Goal: Communication & Community: Answer question/provide support

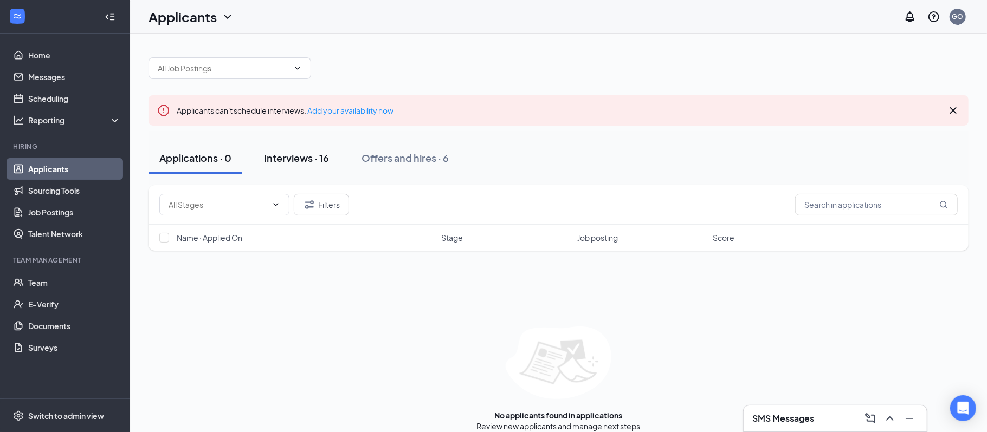
click at [295, 147] on button "Interviews · 16" at bounding box center [296, 158] width 87 height 33
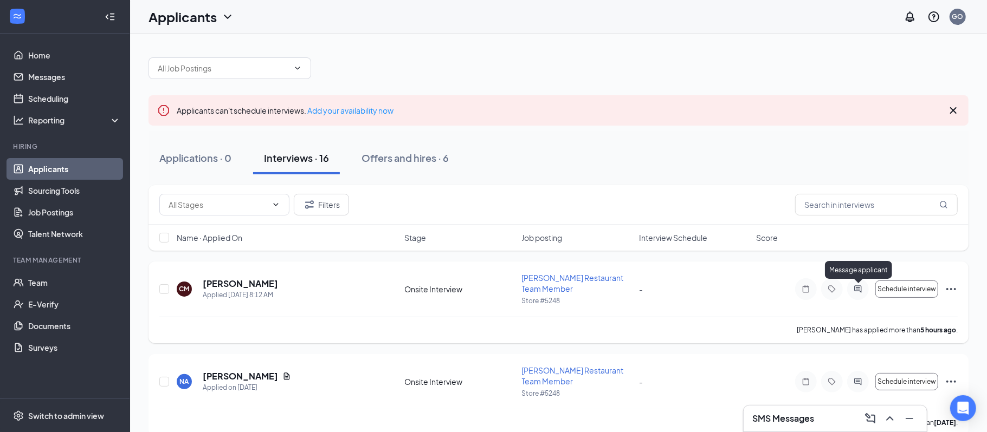
click at [861, 289] on icon "ActiveChat" at bounding box center [857, 289] width 7 height 7
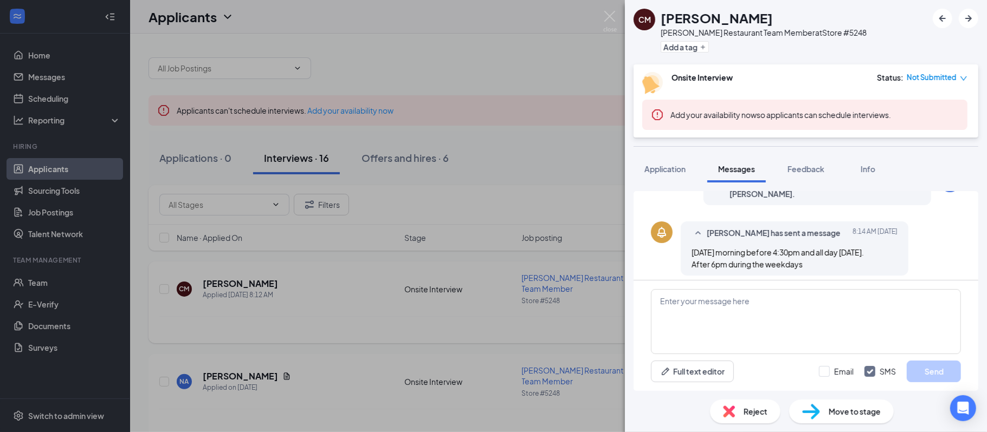
scroll to position [197, 0]
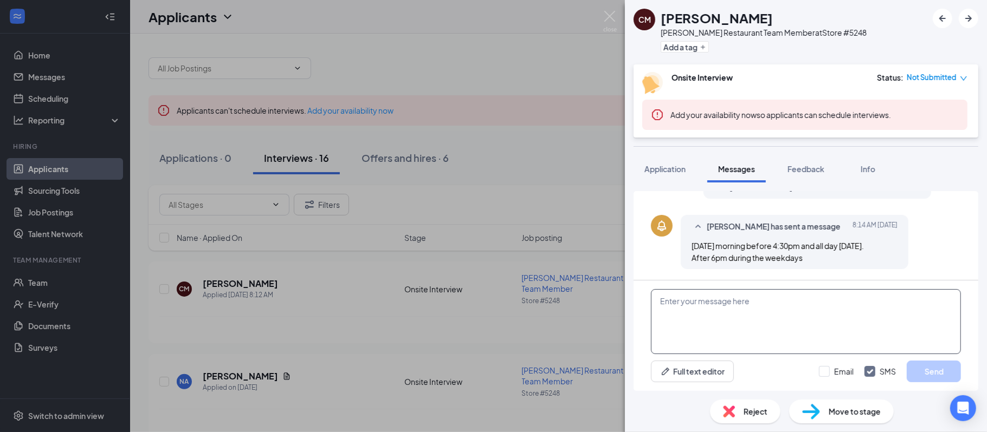
click at [787, 308] on textarea at bounding box center [806, 321] width 310 height 65
type textarea "Cna"
type textarea "Can you come in [DATE] around 6pm?"
click at [951, 363] on button "Send" at bounding box center [934, 372] width 54 height 22
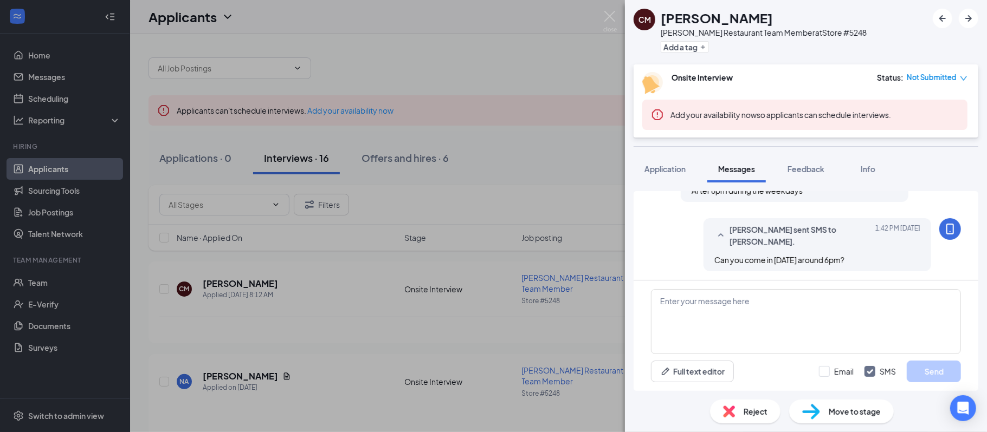
scroll to position [267, 0]
click at [603, 22] on img at bounding box center [610, 21] width 14 height 21
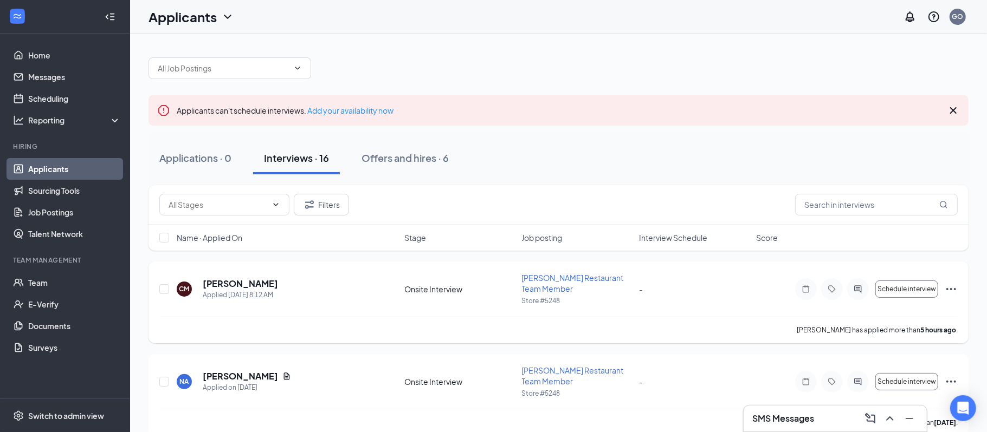
click at [867, 291] on div at bounding box center [858, 290] width 22 height 22
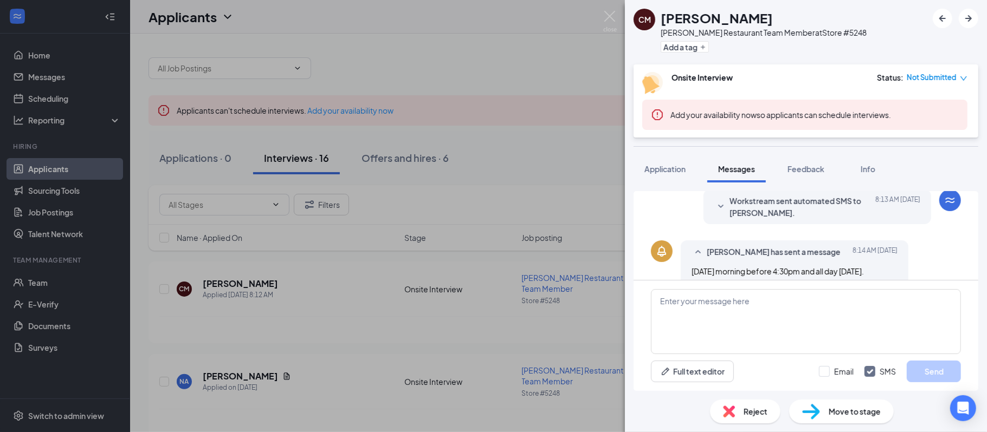
scroll to position [176, 0]
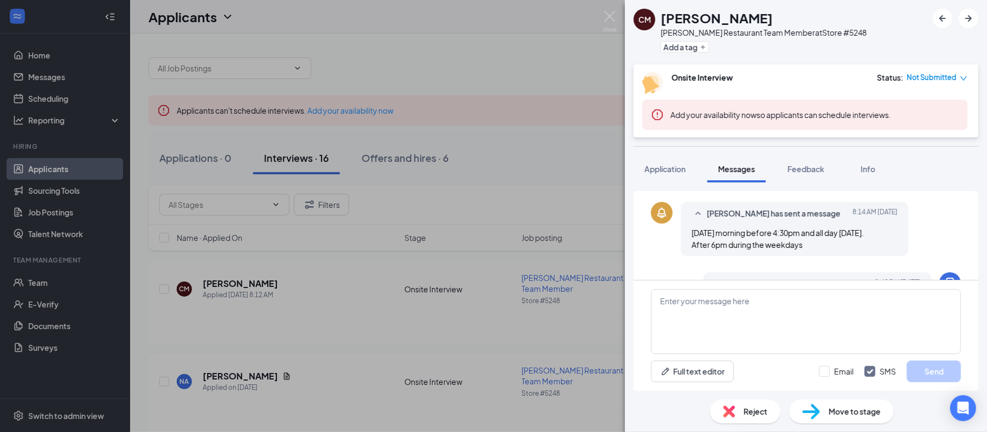
scroll to position [211, 0]
click at [606, 19] on img at bounding box center [610, 21] width 14 height 21
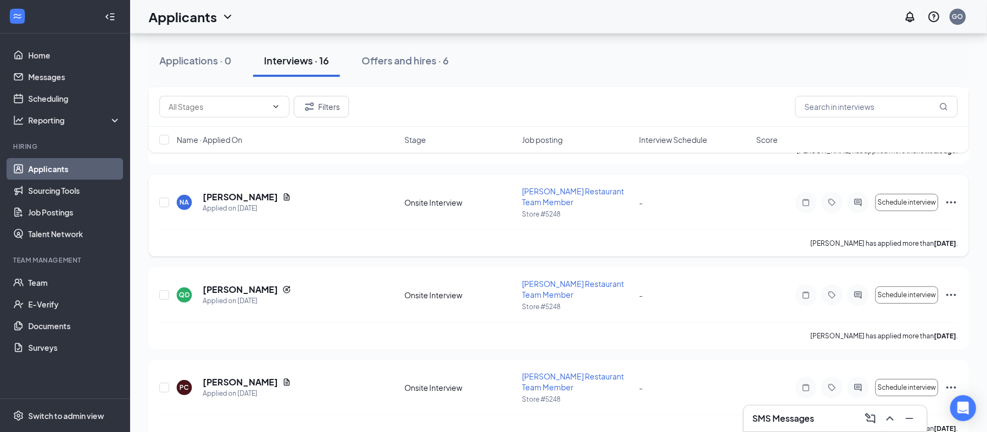
scroll to position [183, 0]
click at [855, 300] on div at bounding box center [858, 293] width 22 height 22
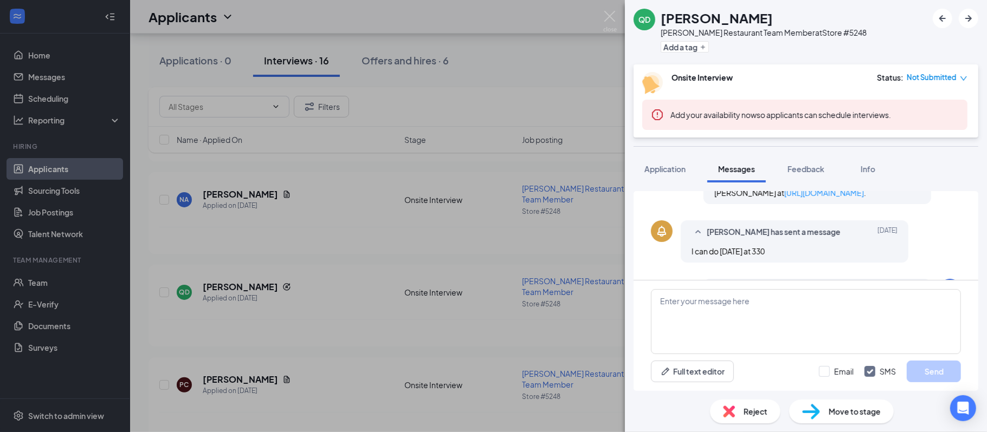
scroll to position [436, 0]
click at [606, 12] on img at bounding box center [610, 21] width 14 height 21
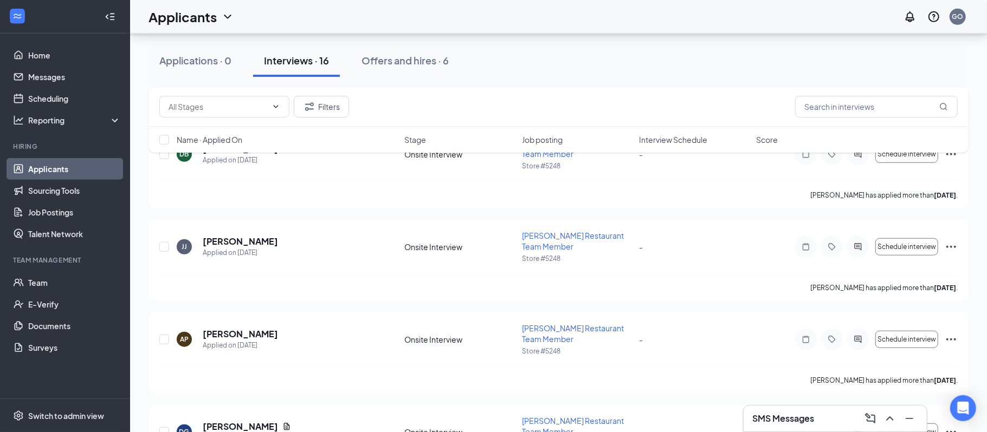
scroll to position [533, 0]
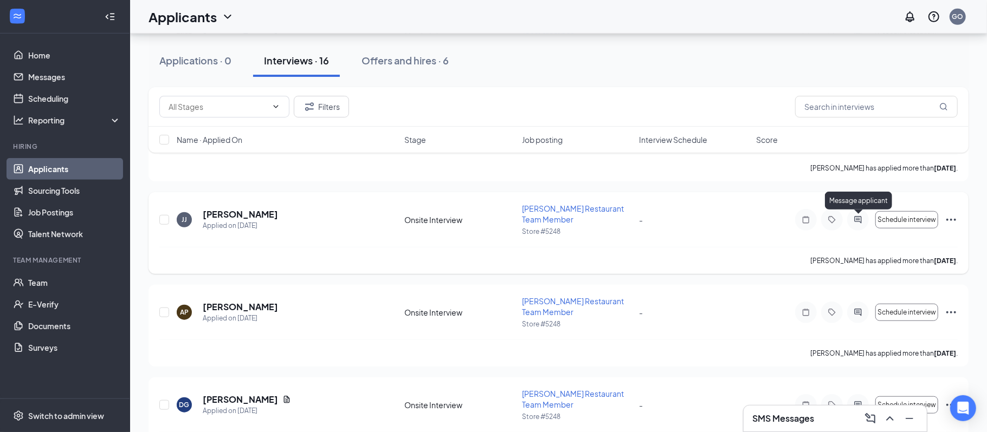
click at [862, 220] on icon "ActiveChat" at bounding box center [857, 220] width 13 height 9
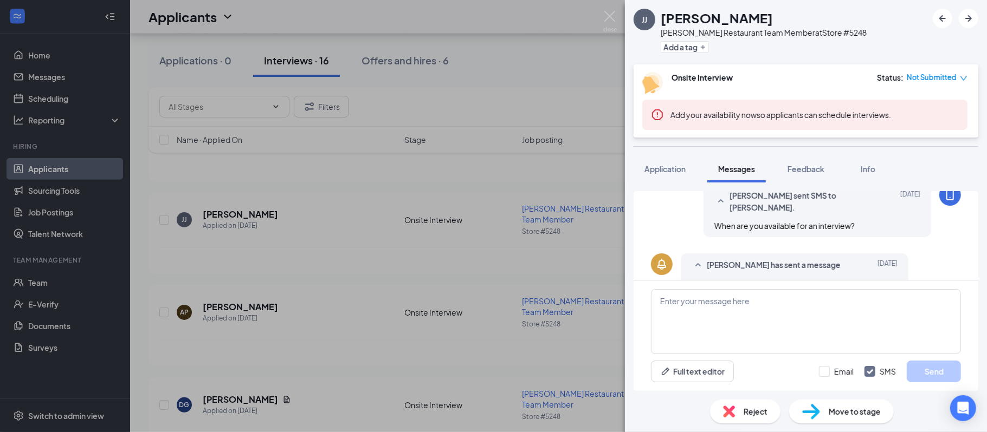
scroll to position [441, 0]
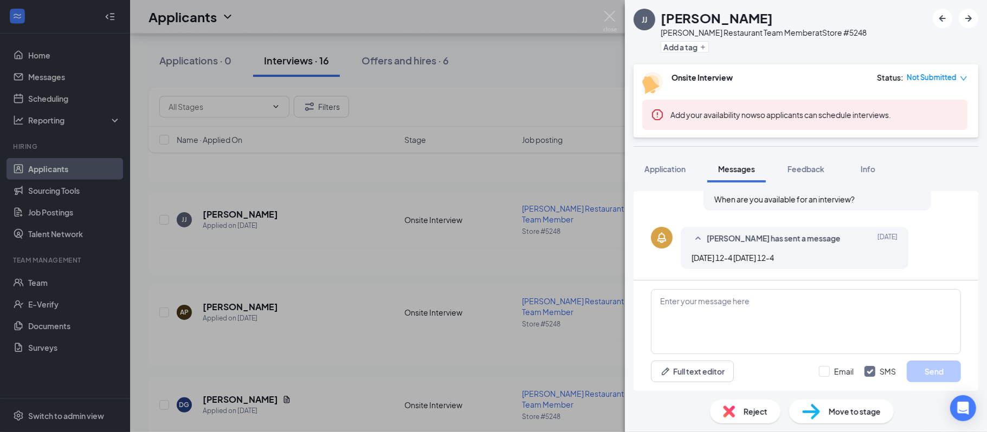
scroll to position [441, 0]
click at [774, 321] on textarea at bounding box center [806, 321] width 310 height 65
type textarea "F"
type textarea "Do you want to do [DATE] at 4?"
click at [919, 364] on button "Send" at bounding box center [934, 372] width 54 height 22
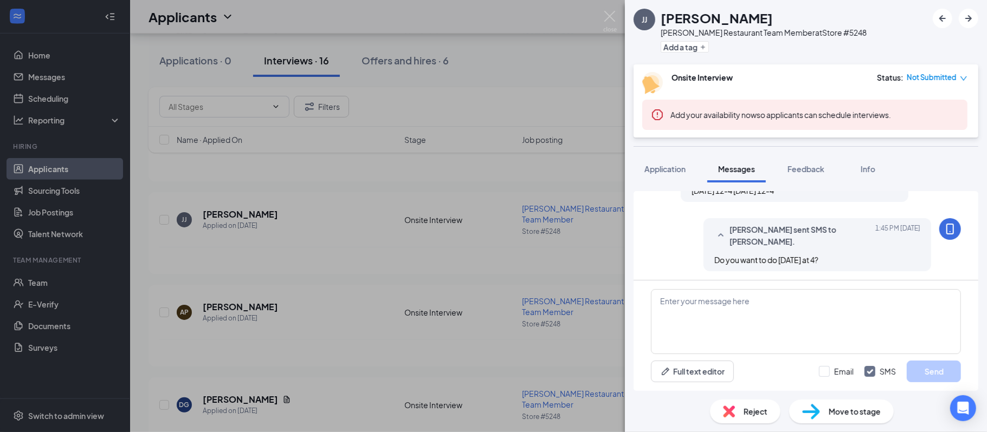
scroll to position [511, 0]
click at [612, 17] on img at bounding box center [610, 21] width 14 height 21
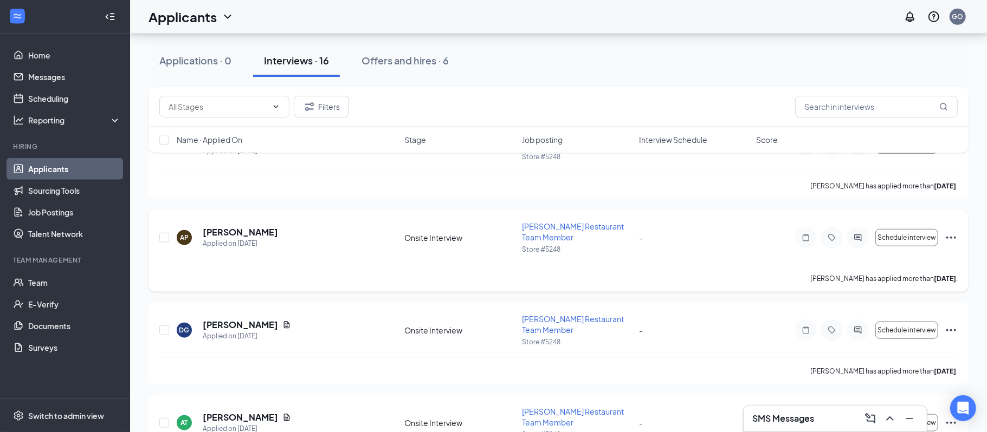
scroll to position [610, 0]
click at [850, 331] on div at bounding box center [858, 329] width 22 height 22
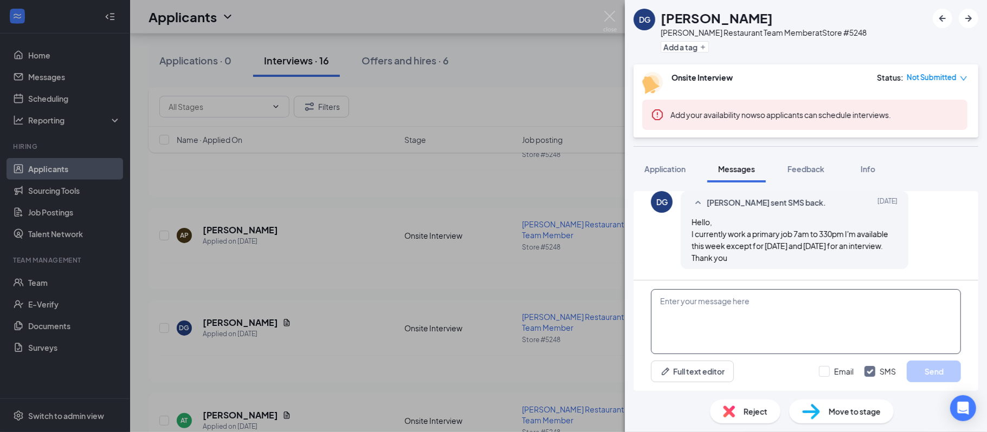
scroll to position [489, 0]
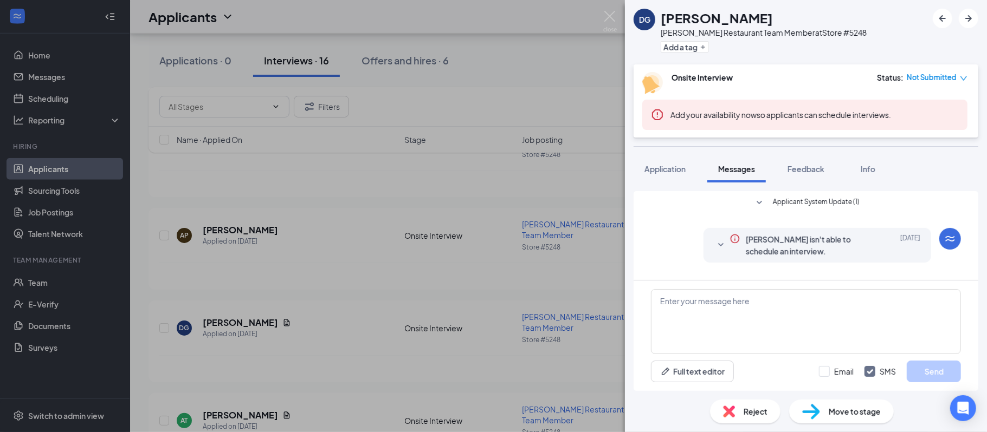
scroll to position [489, 0]
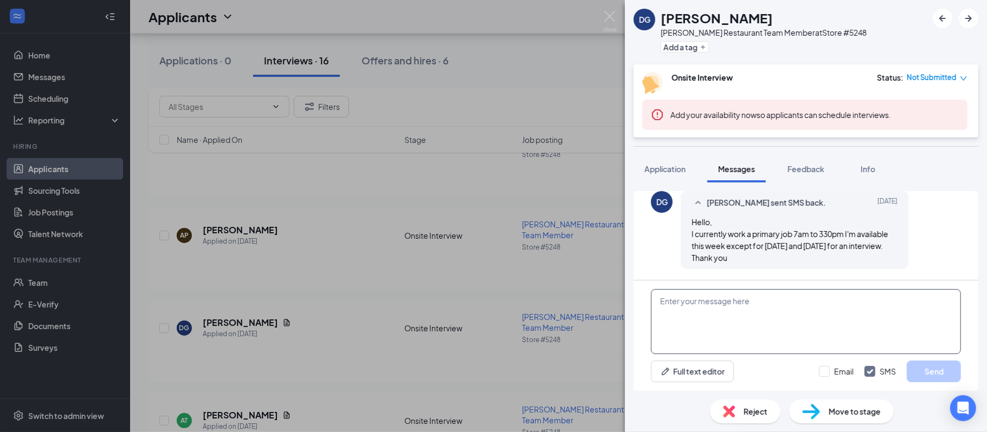
click at [719, 330] on textarea at bounding box center [806, 321] width 310 height 65
type textarea "Cna"
type textarea "Can you do 4:30pm [DATE]?"
click at [936, 372] on button "Send" at bounding box center [934, 372] width 54 height 22
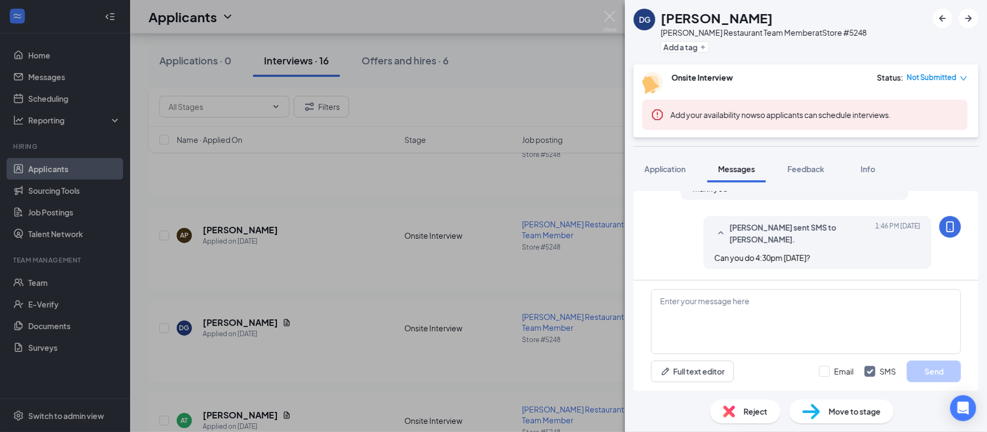
scroll to position [558, 0]
click at [598, 25] on div "DG [PERSON_NAME] [PERSON_NAME] Restaurant Team Member at Store #5248 Add a tag …" at bounding box center [493, 216] width 987 height 432
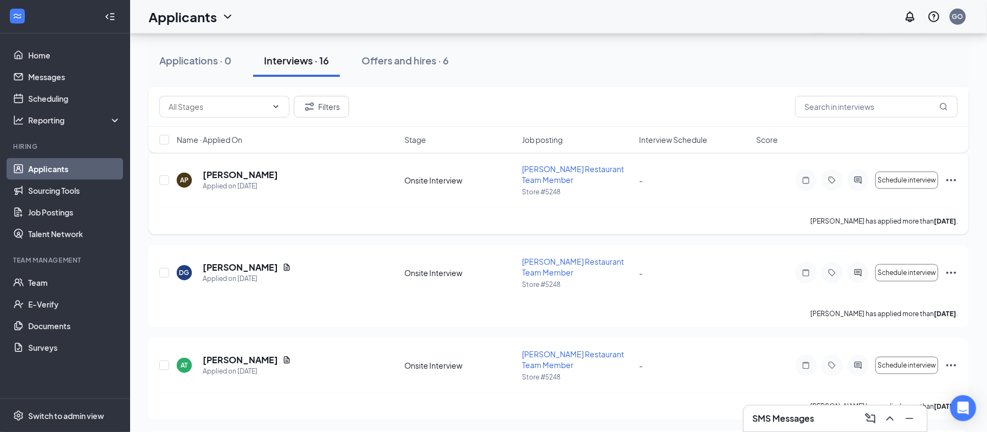
scroll to position [667, 0]
click at [282, 269] on icon "Document" at bounding box center [286, 266] width 9 height 9
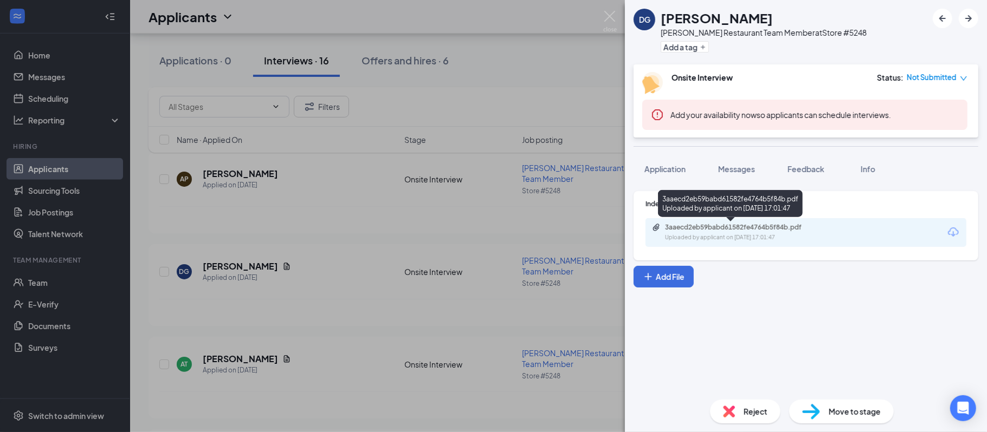
click at [794, 234] on div "Uploaded by applicant on [DATE] 17:01:47" at bounding box center [746, 238] width 163 height 9
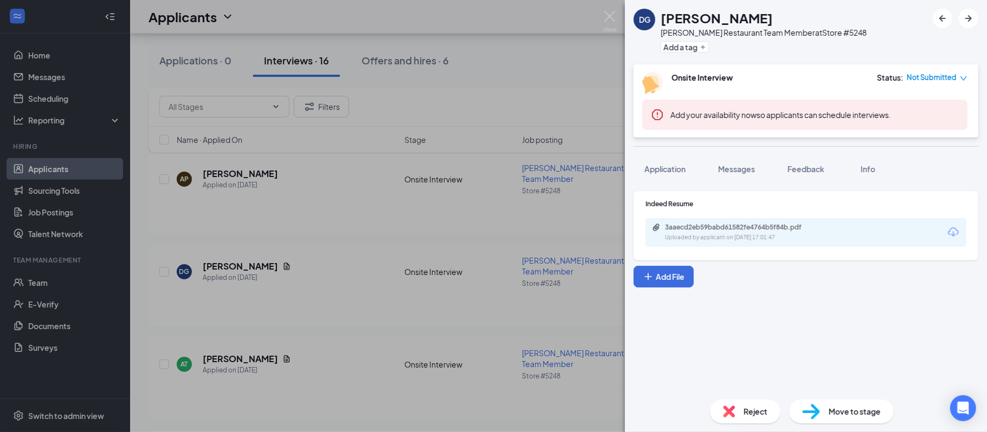
click at [609, 17] on img at bounding box center [610, 21] width 14 height 21
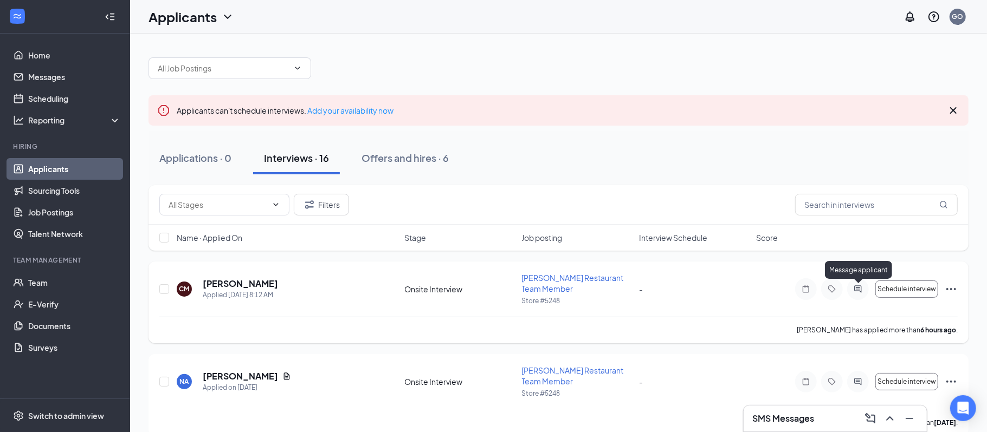
click at [861, 289] on icon "ActiveChat" at bounding box center [857, 289] width 7 height 7
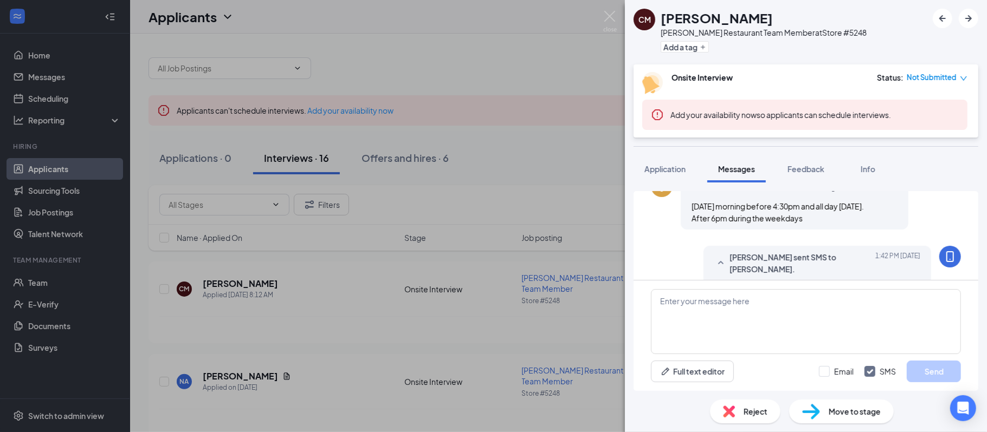
scroll to position [235, 0]
click at [612, 23] on img at bounding box center [610, 21] width 14 height 21
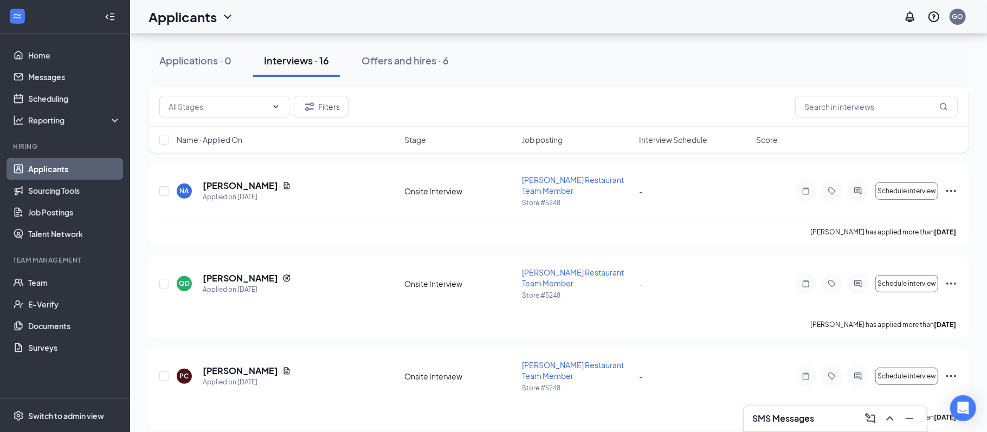
scroll to position [192, 0]
